Goal: Information Seeking & Learning: Learn about a topic

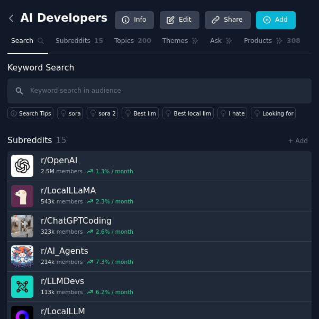
click at [15, 23] on icon at bounding box center [11, 18] width 11 height 11
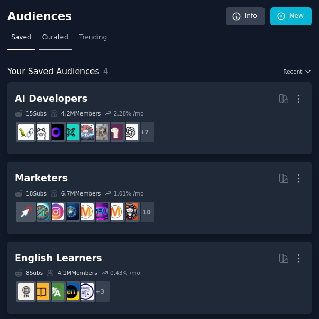
click at [64, 40] on link "Curated" at bounding box center [55, 40] width 33 height 22
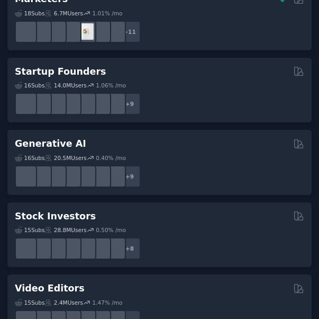
scroll to position [477, 0]
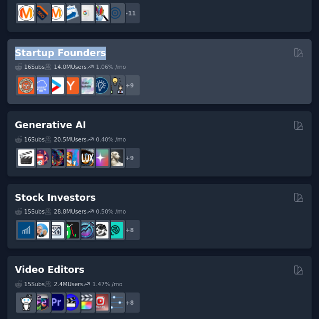
drag, startPoint x: 206, startPoint y: 105, endPoint x: 14, endPoint y: 51, distance: 198.9
click at [14, 51] on div "Startup Founders 16 Sub s 14.0M Users 1.06 % /mo + 9" at bounding box center [159, 71] width 305 height 65
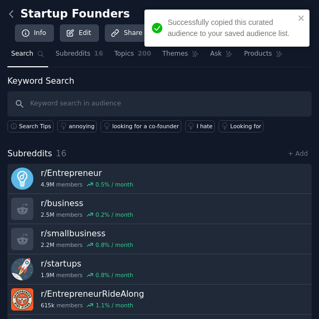
click at [11, 19] on icon at bounding box center [11, 13] width 11 height 11
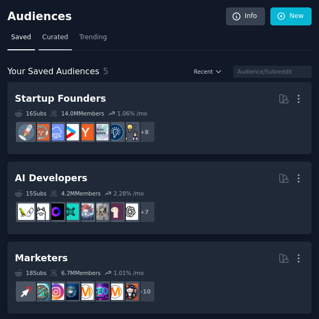
click at [47, 39] on span "Curated" at bounding box center [55, 38] width 26 height 10
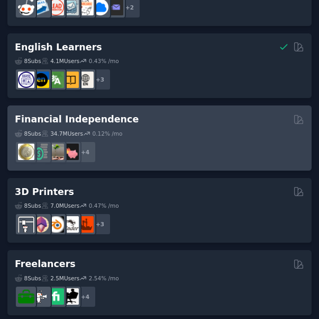
scroll to position [1801, 0]
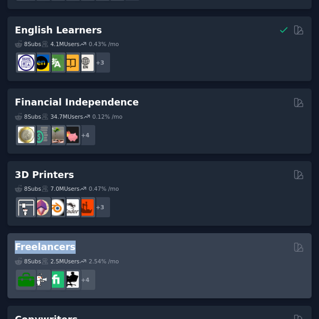
drag, startPoint x: 14, startPoint y: 247, endPoint x: 61, endPoint y: 249, distance: 47.2
click at [61, 249] on div "Freelancers 8 Sub s 2.5M Users 2.54 % /mo + 4" at bounding box center [159, 265] width 305 height 65
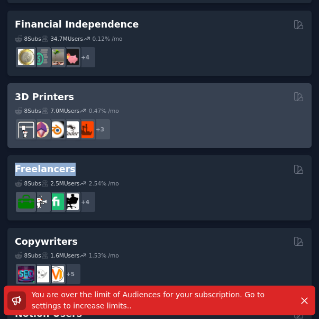
scroll to position [1907, 0]
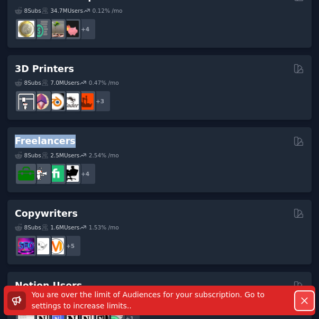
click at [305, 297] on icon "button" at bounding box center [304, 300] width 11 height 11
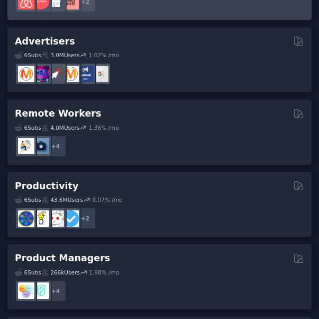
scroll to position [2384, 0]
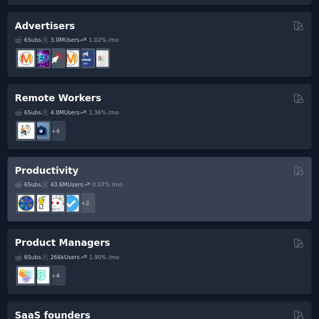
drag, startPoint x: 205, startPoint y: 193, endPoint x: 150, endPoint y: 208, distance: 56.4
click at [150, 208] on dd "+ 2" at bounding box center [160, 201] width 290 height 26
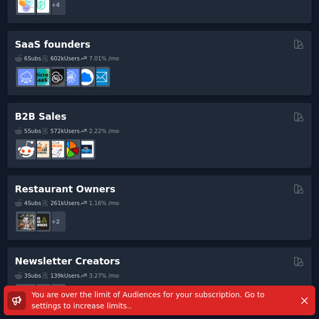
scroll to position [2656, 0]
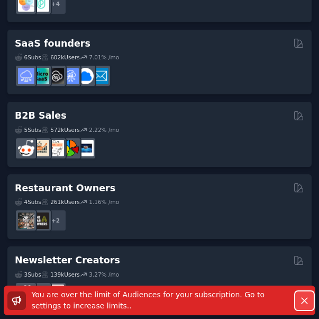
click at [309, 295] on icon "button" at bounding box center [304, 300] width 11 height 11
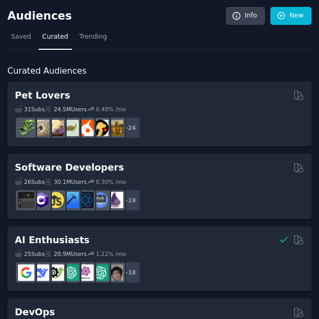
scroll to position [0, 0]
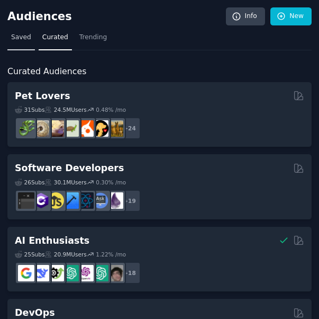
click at [23, 41] on span "Saved" at bounding box center [21, 38] width 20 height 10
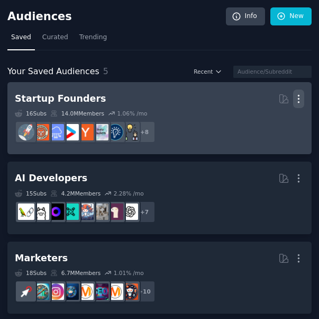
click at [295, 101] on icon "button" at bounding box center [299, 98] width 11 height 11
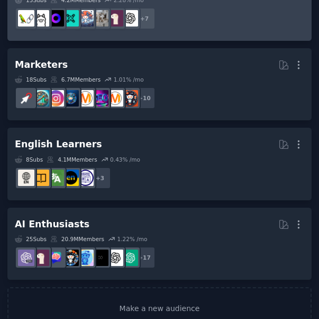
scroll to position [212, 0]
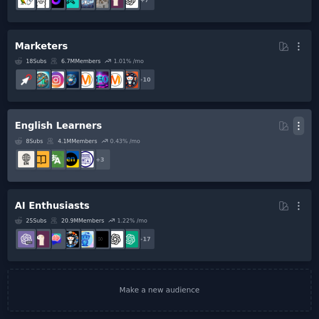
click at [297, 127] on icon "button" at bounding box center [299, 125] width 11 height 11
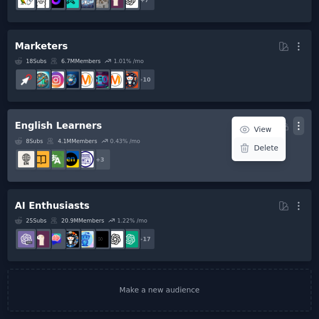
click at [261, 150] on p "Delete" at bounding box center [266, 148] width 24 height 11
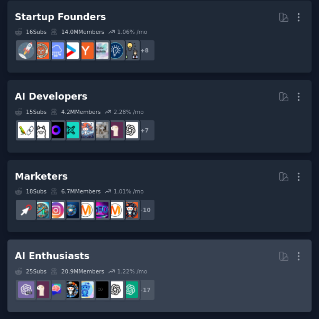
scroll to position [0, 0]
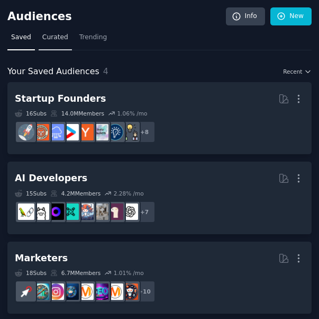
click at [57, 37] on span "Curated" at bounding box center [55, 38] width 26 height 10
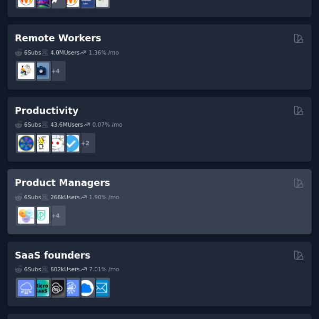
scroll to position [2391, 0]
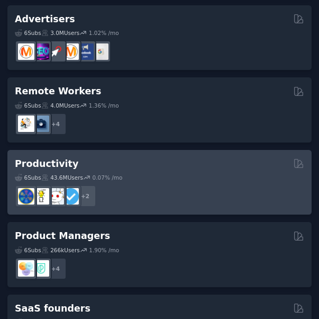
click at [167, 169] on div "Productivity" at bounding box center [160, 163] width 290 height 13
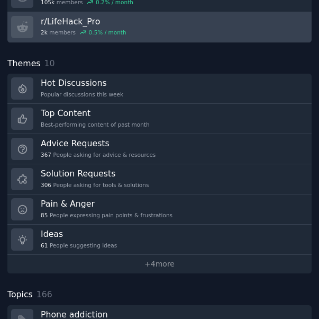
scroll to position [318, 0]
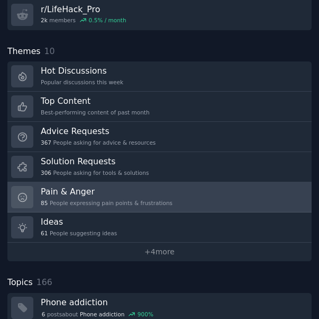
click at [136, 188] on h3 "Pain & Anger" at bounding box center [107, 191] width 132 height 11
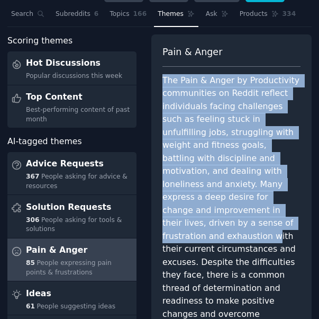
scroll to position [106, 0]
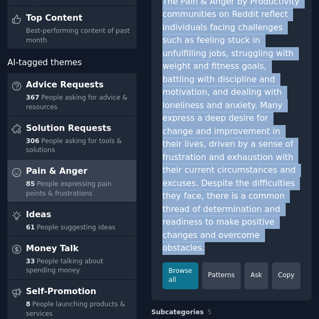
drag, startPoint x: 167, startPoint y: 110, endPoint x: 291, endPoint y: 207, distance: 157.4
click at [291, 207] on div "Pain & Anger The Pain & Anger by Productivity communities on Reddit reflect ind…" at bounding box center [232, 127] width 161 height 345
click at [256, 91] on div "The Pain & Anger by Productivity communities on Reddit reflect individuals faci…" at bounding box center [232, 125] width 138 height 260
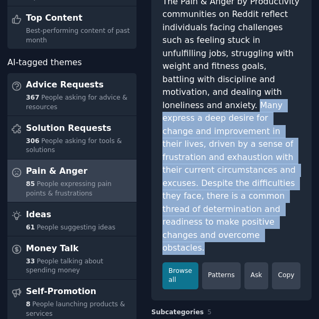
drag, startPoint x: 253, startPoint y: 92, endPoint x: 294, endPoint y: 212, distance: 126.8
click at [294, 212] on div "The Pain & Anger by Productivity communities on Reddit reflect individuals faci…" at bounding box center [232, 125] width 138 height 260
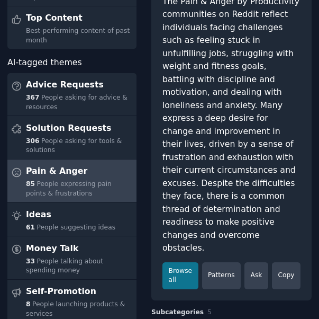
click at [251, 85] on div "The Pain & Anger by Productivity communities on Reddit reflect individuals faci…" at bounding box center [232, 125] width 138 height 260
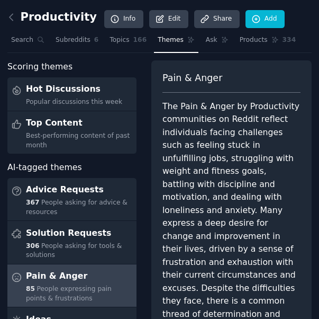
scroll to position [0, 0]
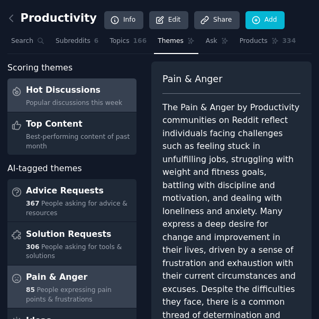
click at [122, 88] on link "Hot Discussions Popular discussions this week" at bounding box center [71, 94] width 129 height 33
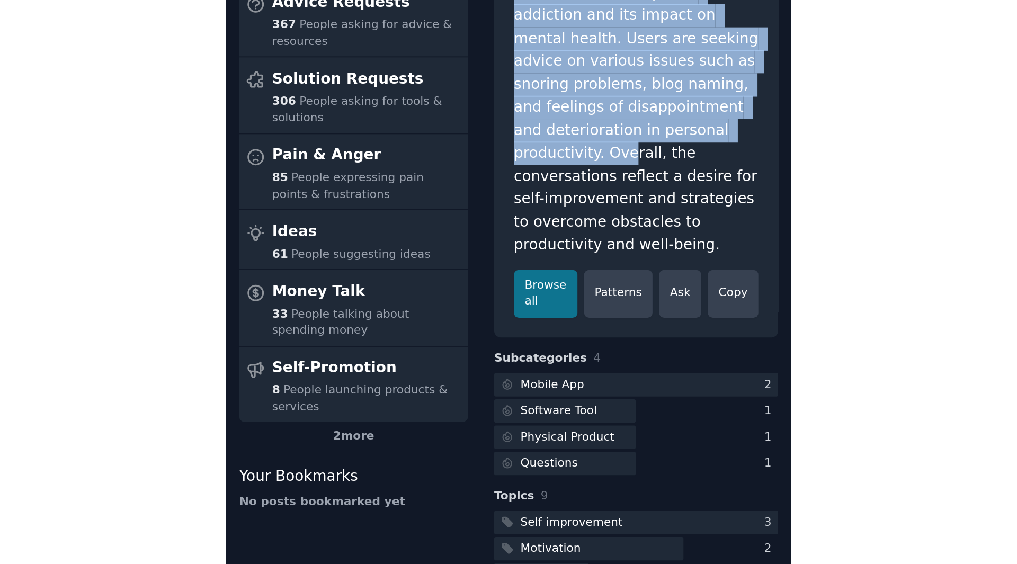
scroll to position [189, 0]
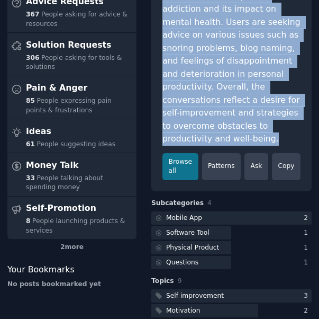
drag, startPoint x: 170, startPoint y: 106, endPoint x: 225, endPoint y: 119, distance: 55.9
click at [225, 119] on div "The popular discussions this week in Productivity communities on Reddit cover a…" at bounding box center [232, 35] width 138 height 221
copy div "he popular discussions this week in Productivity communities on Reddit cover a …"
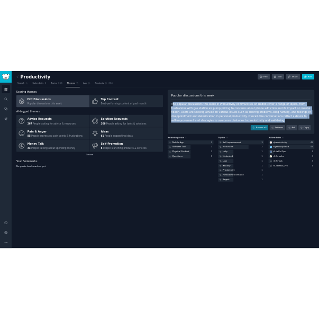
scroll to position [0, 0]
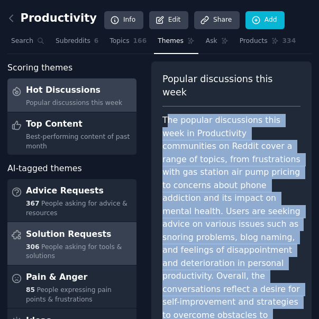
click at [97, 242] on div "Solution Requests" at bounding box center [79, 234] width 107 height 17
